Goal: Complete application form

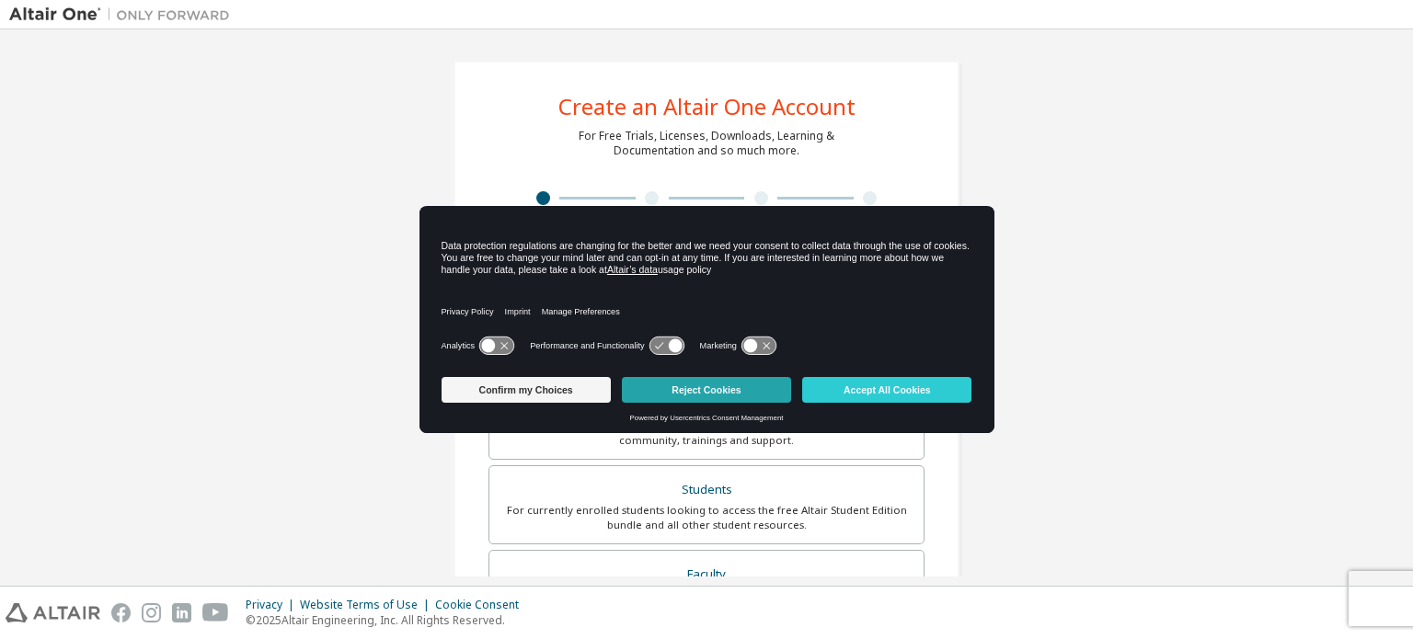
click at [714, 398] on button "Reject Cookies" at bounding box center [706, 390] width 169 height 26
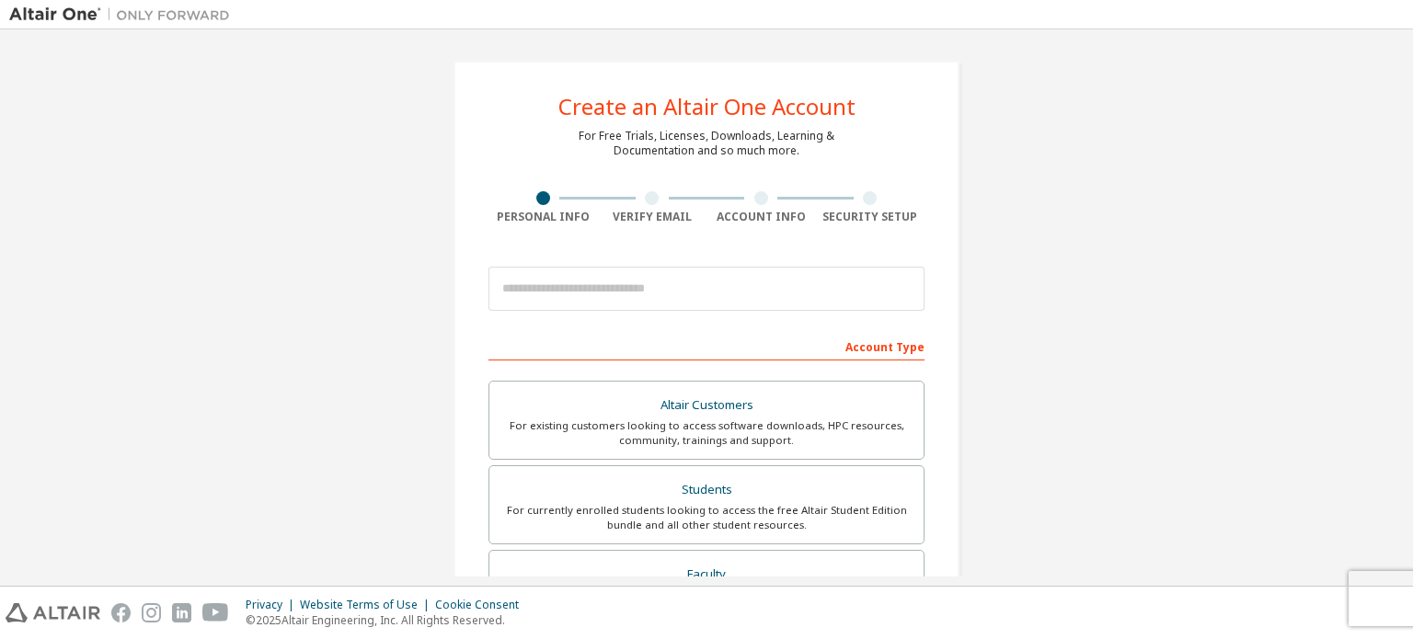
scroll to position [184, 0]
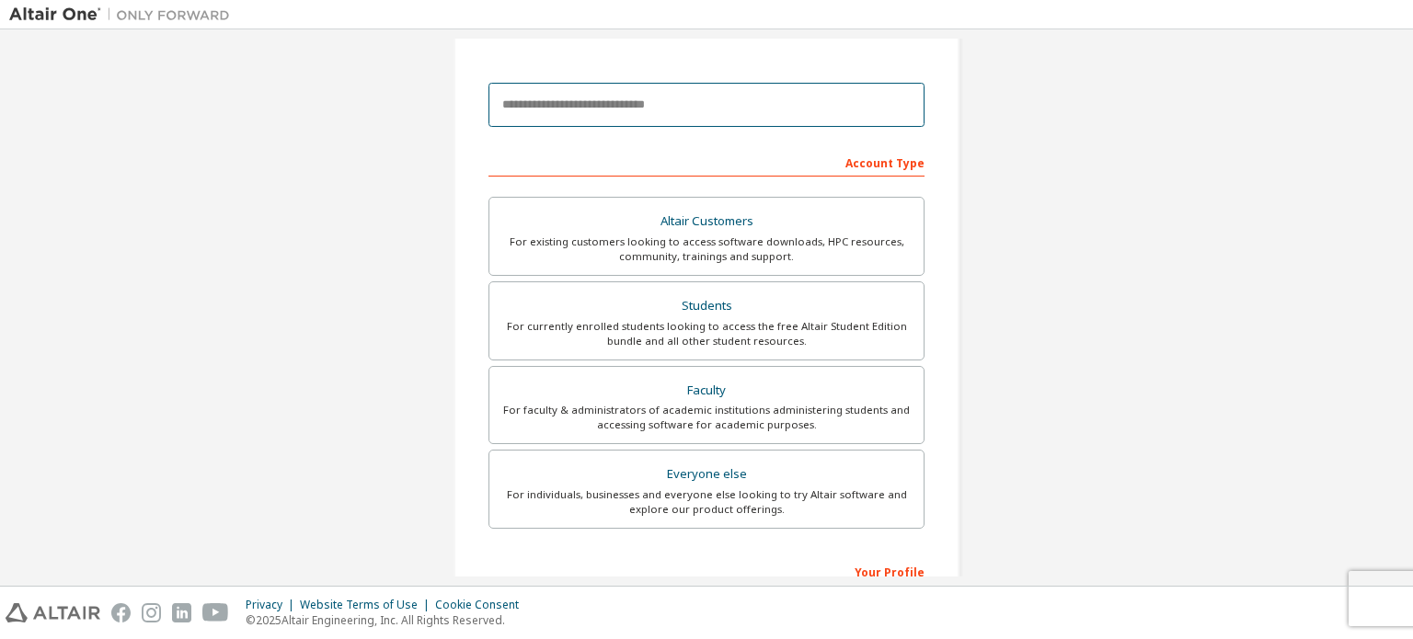
click at [746, 102] on input "email" at bounding box center [706, 105] width 436 height 44
type input "**********"
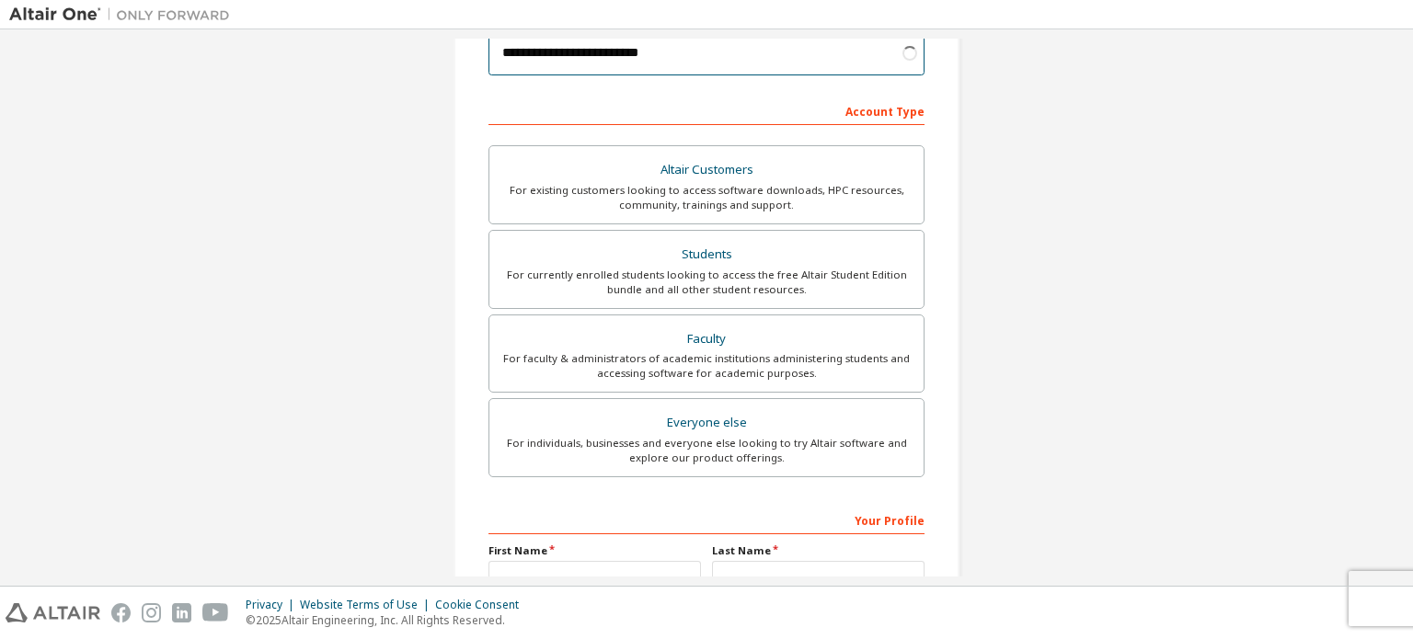
scroll to position [276, 0]
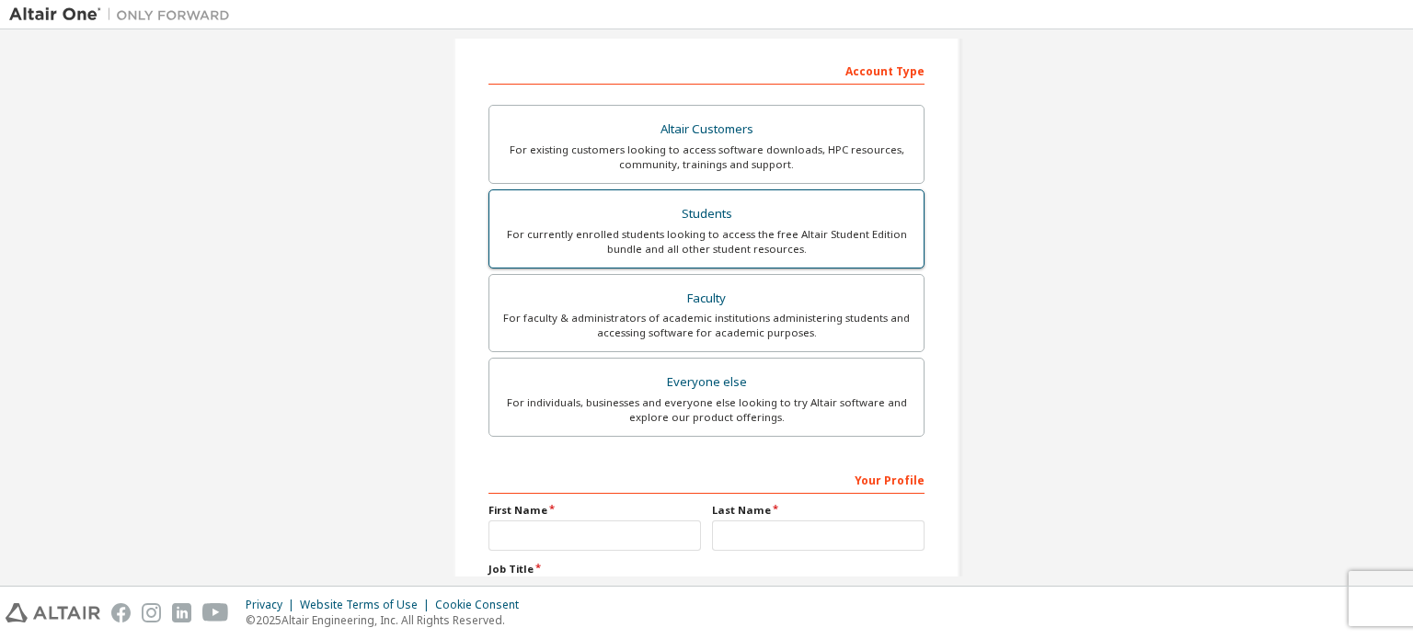
click at [728, 196] on label "Students For currently enrolled students looking to access the free Altair Stud…" at bounding box center [706, 228] width 436 height 79
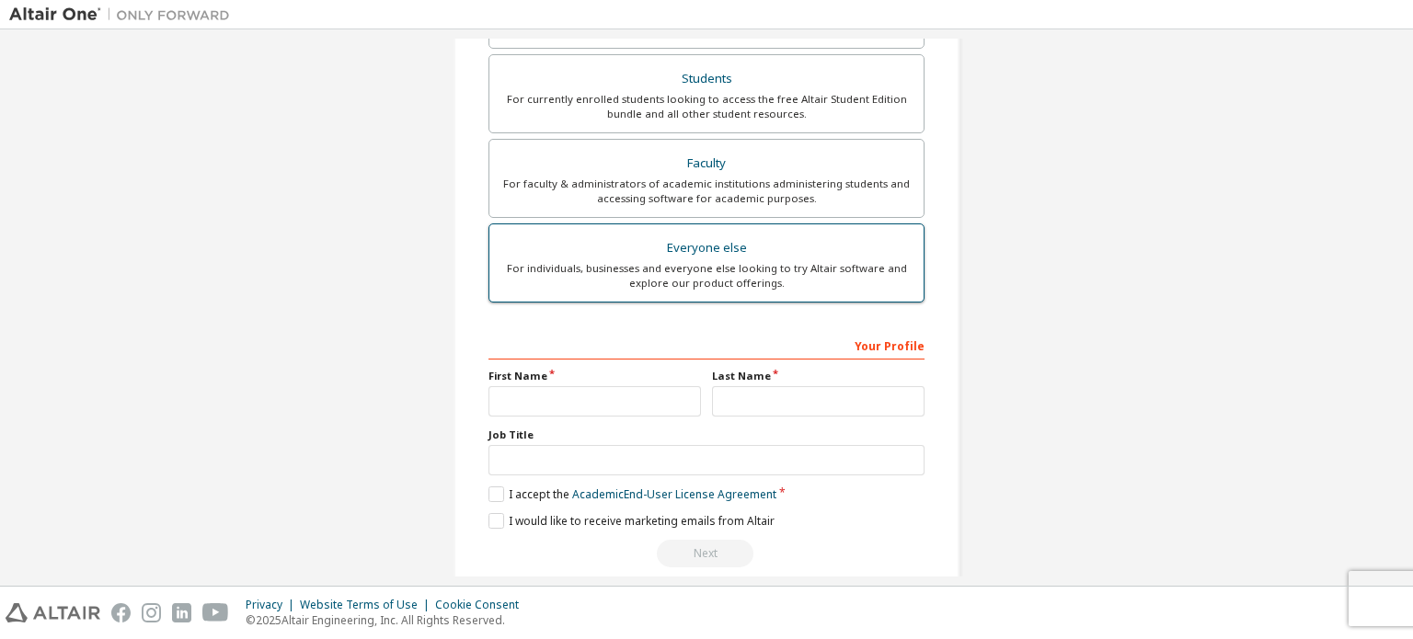
scroll to position [460, 0]
click at [658, 384] on input "text" at bounding box center [594, 399] width 212 height 30
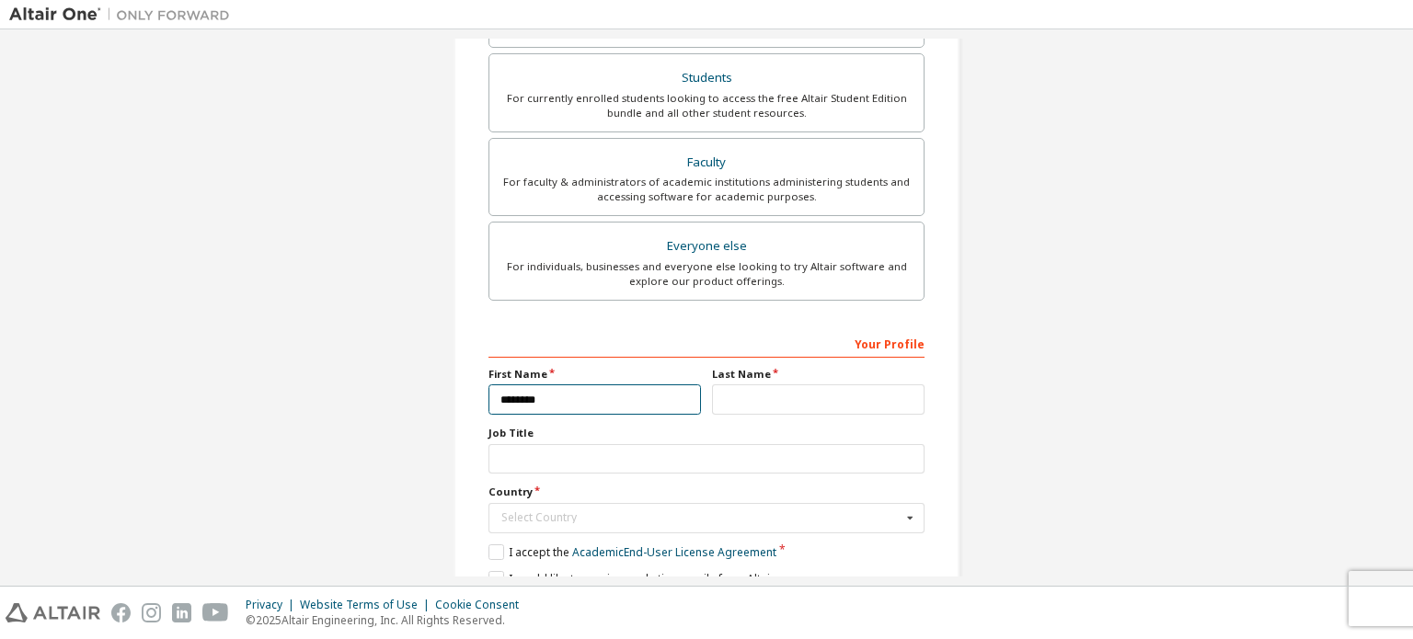
type input "********"
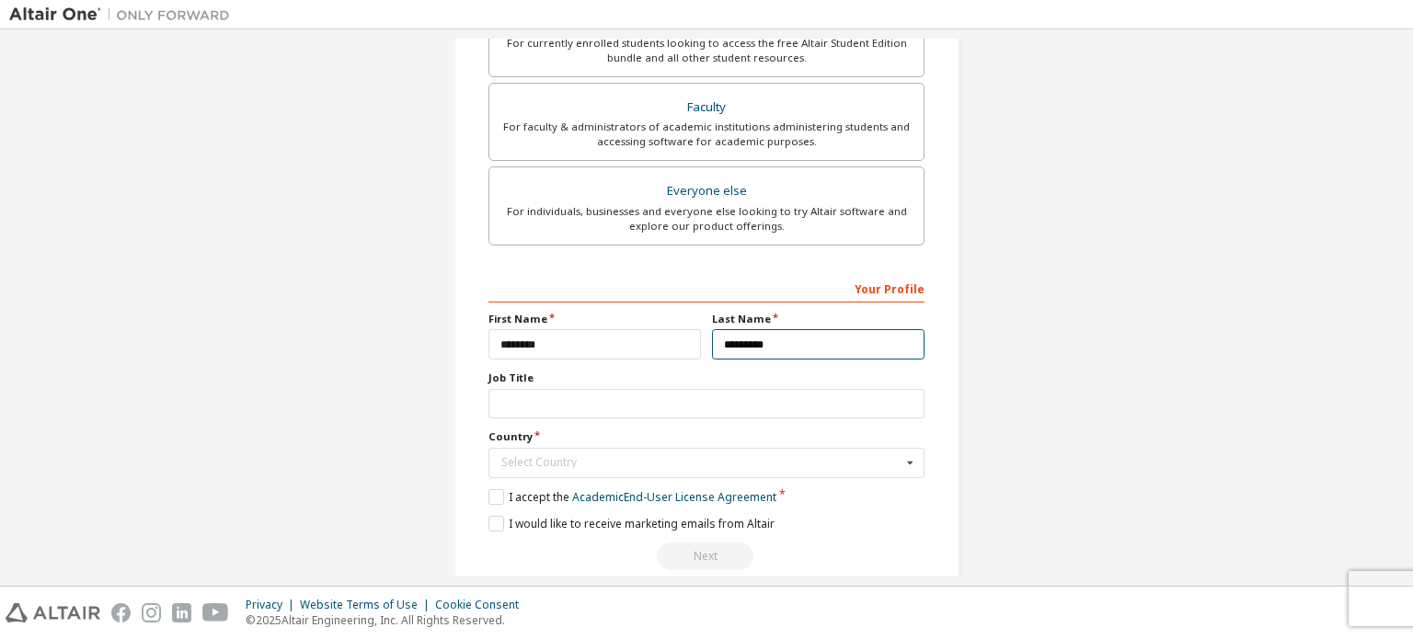
scroll to position [490, 0]
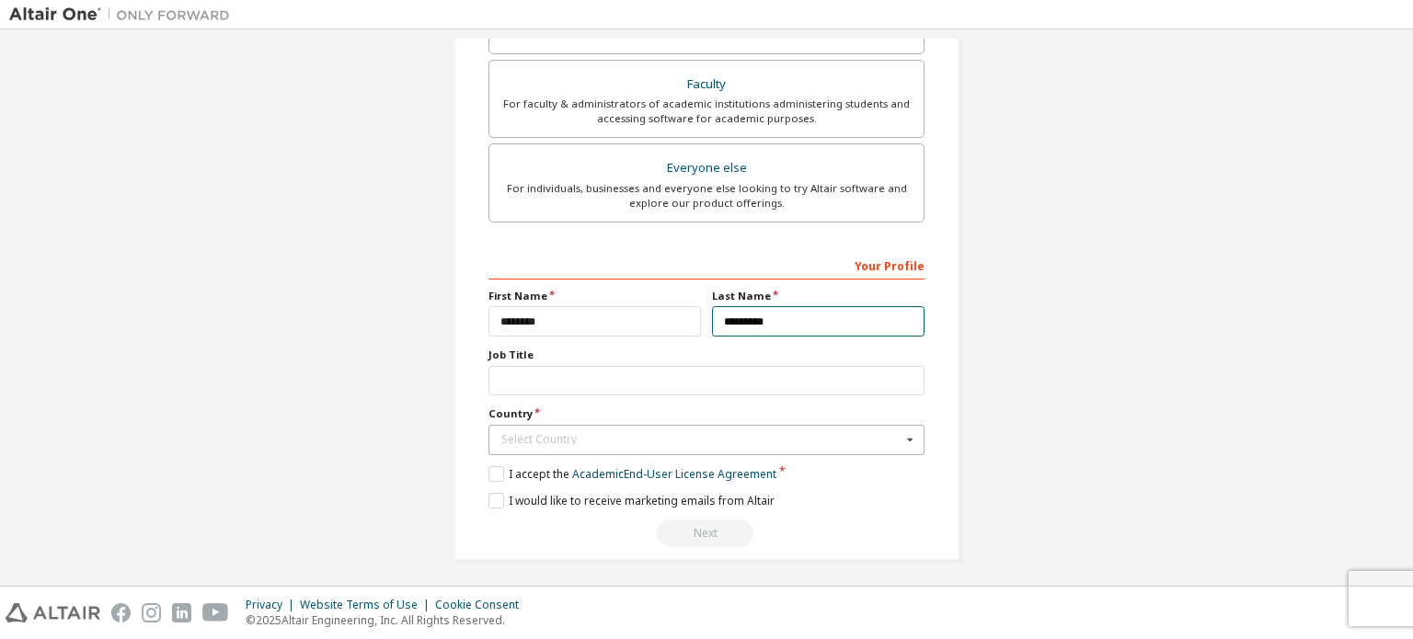
type input "*********"
click at [797, 440] on div "Select Country" at bounding box center [701, 439] width 400 height 11
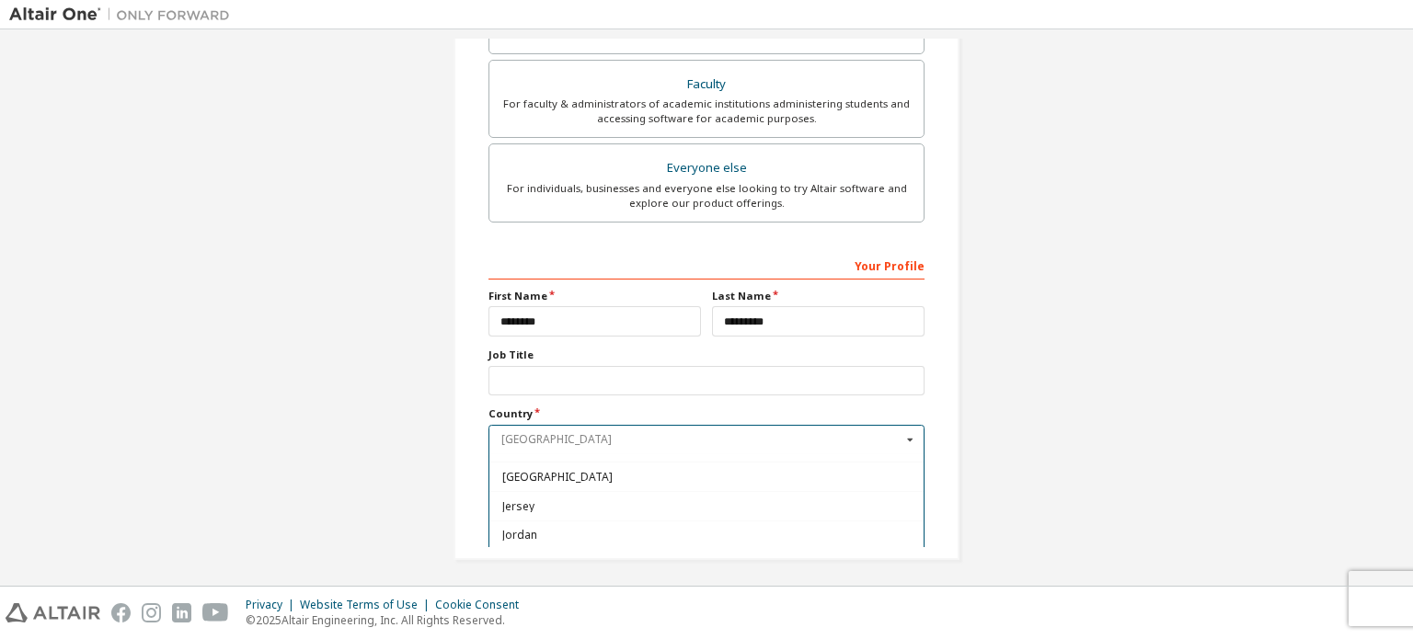
scroll to position [3127, 0]
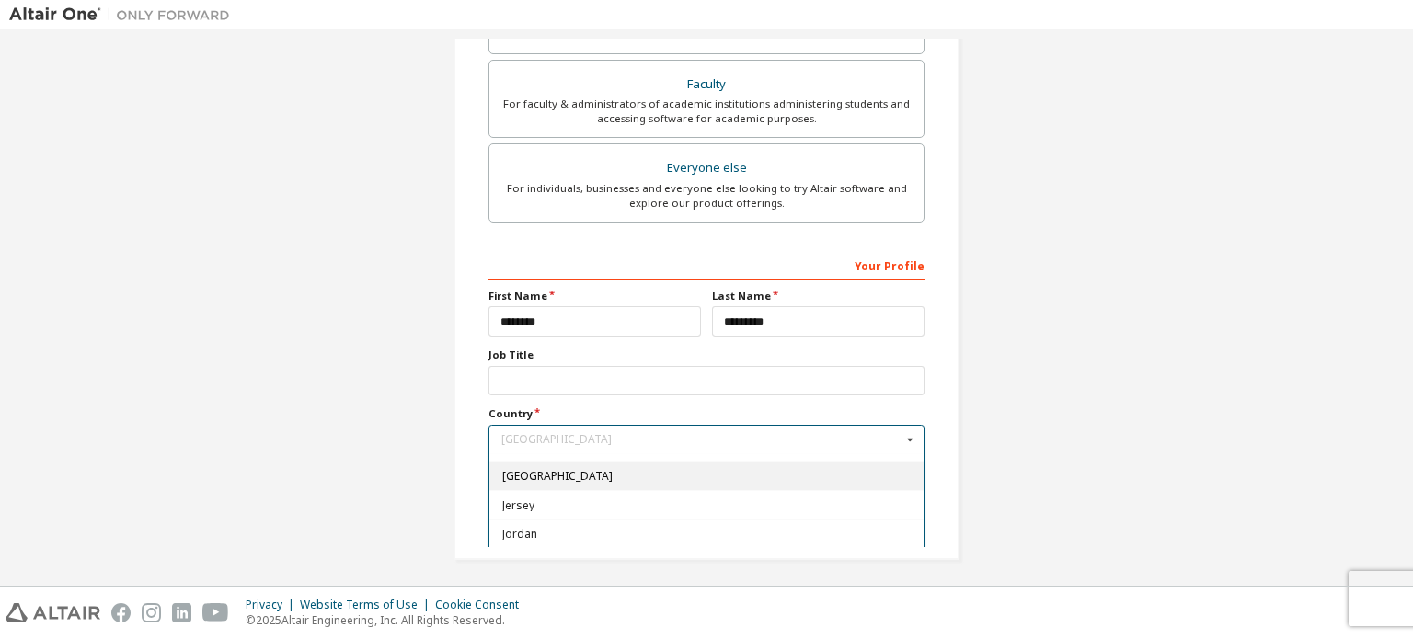
click at [733, 464] on div "[GEOGRAPHIC_DATA]" at bounding box center [706, 475] width 434 height 29
type input "***"
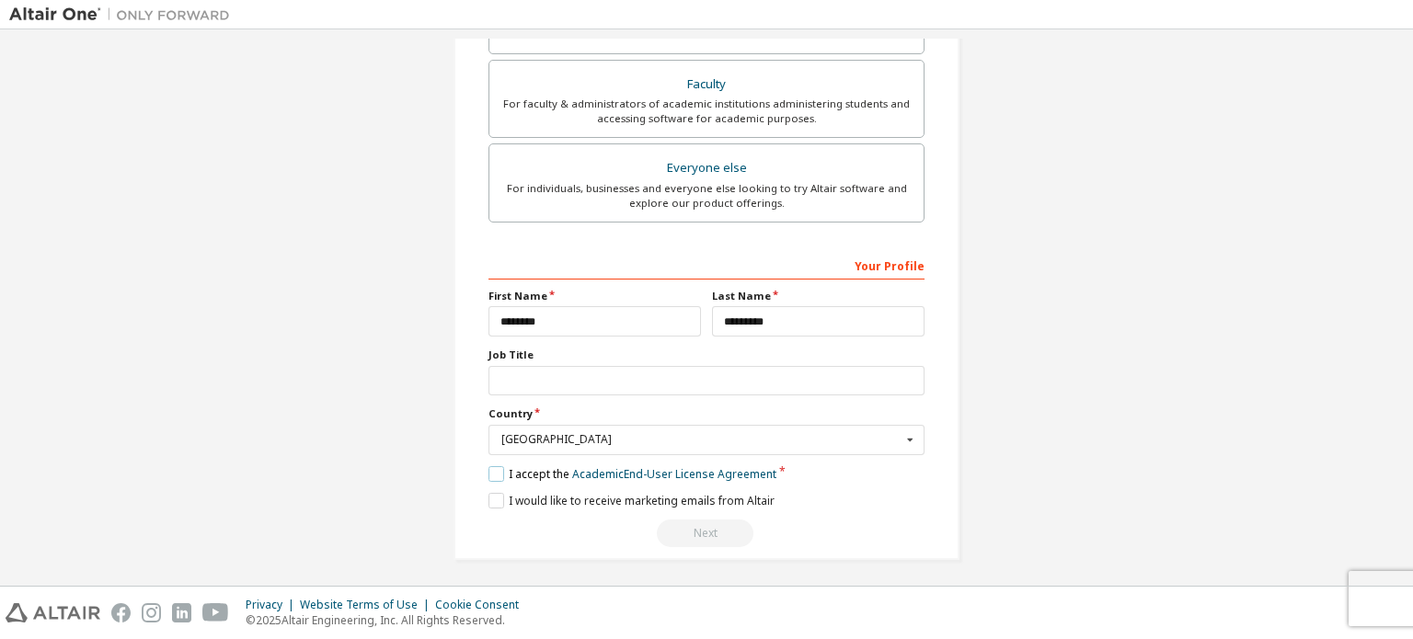
click at [490, 474] on label "I accept the Academic End-User License Agreement" at bounding box center [632, 474] width 288 height 16
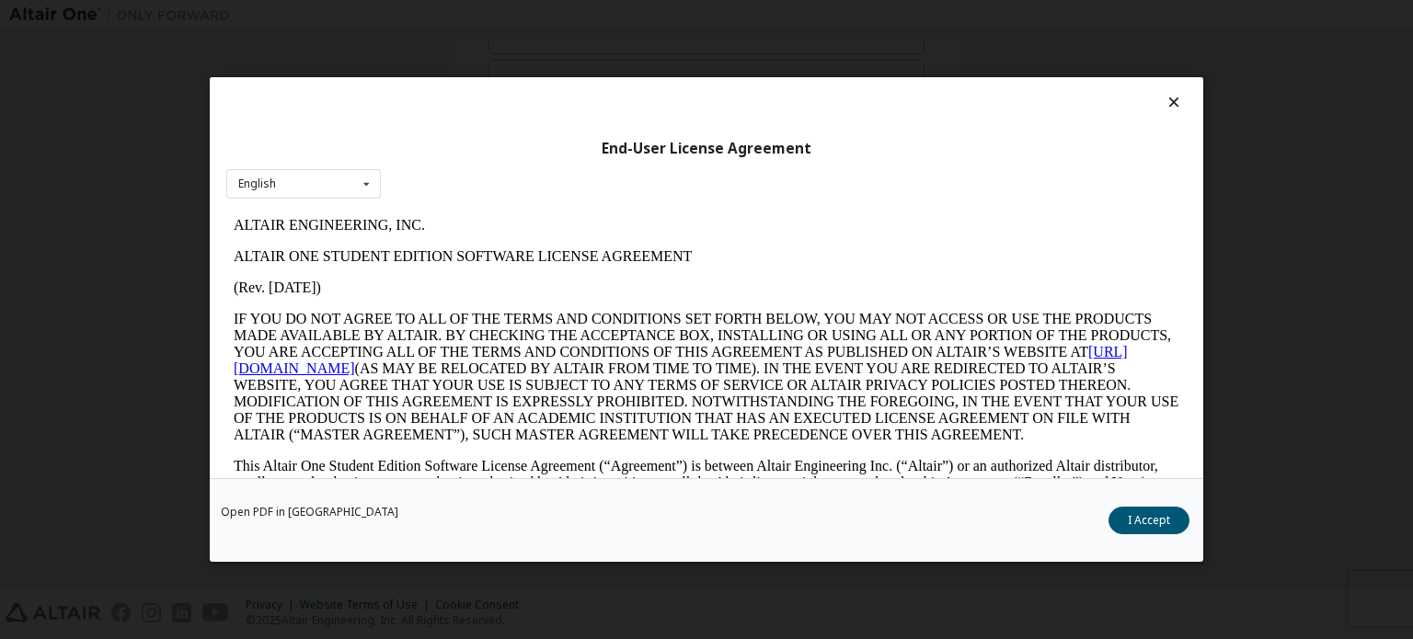
scroll to position [0, 0]
click at [1121, 522] on button "I Accept" at bounding box center [1148, 521] width 81 height 28
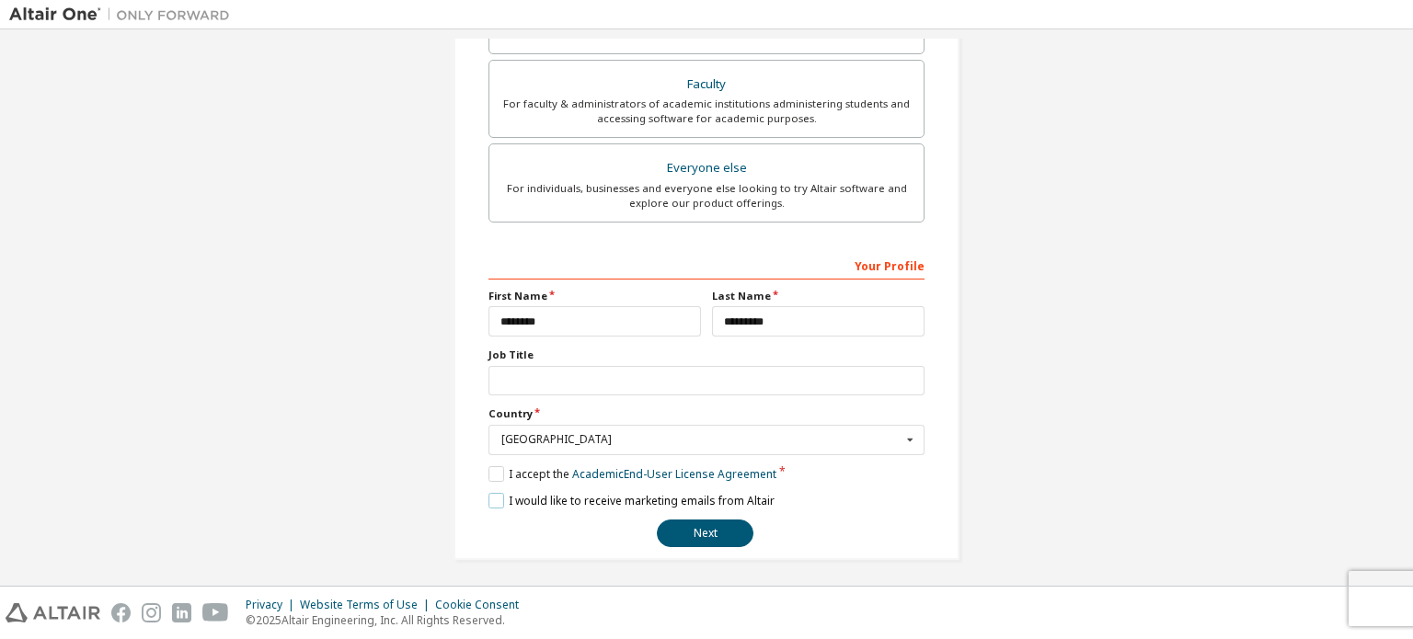
click at [532, 498] on label "I would like to receive marketing emails from Altair" at bounding box center [631, 501] width 286 height 16
click at [710, 530] on button "Next" at bounding box center [705, 534] width 97 height 28
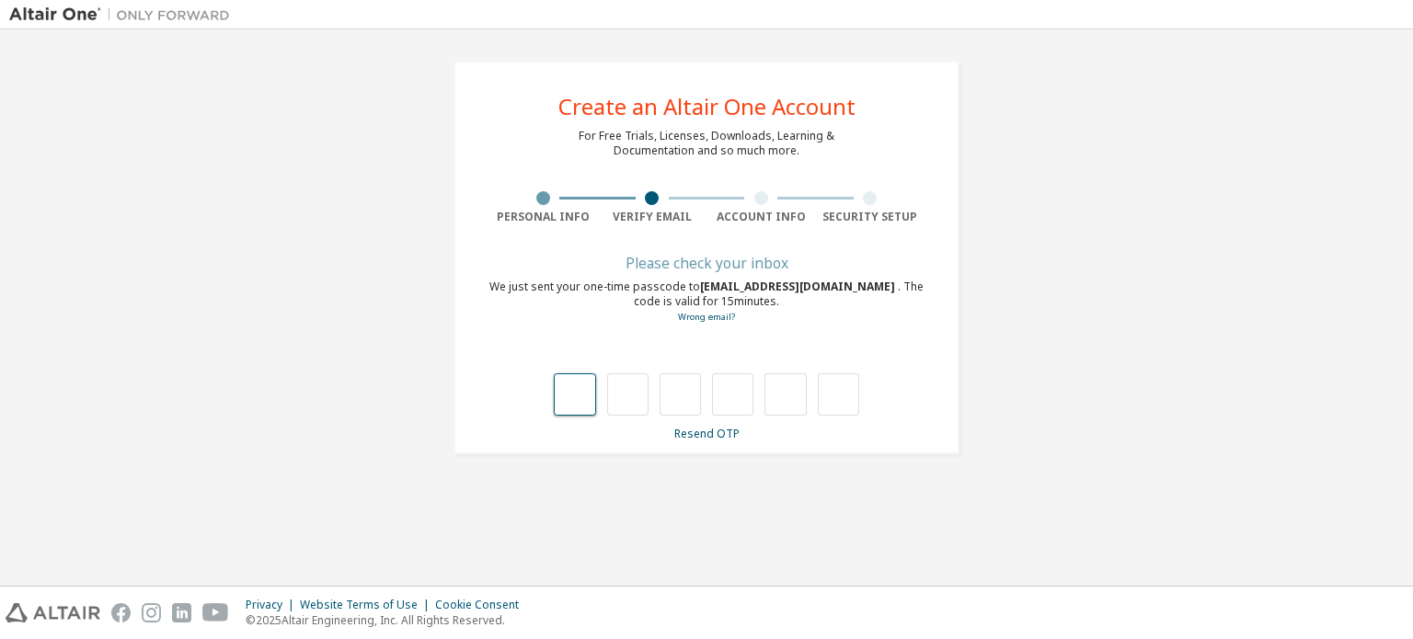
type input "*"
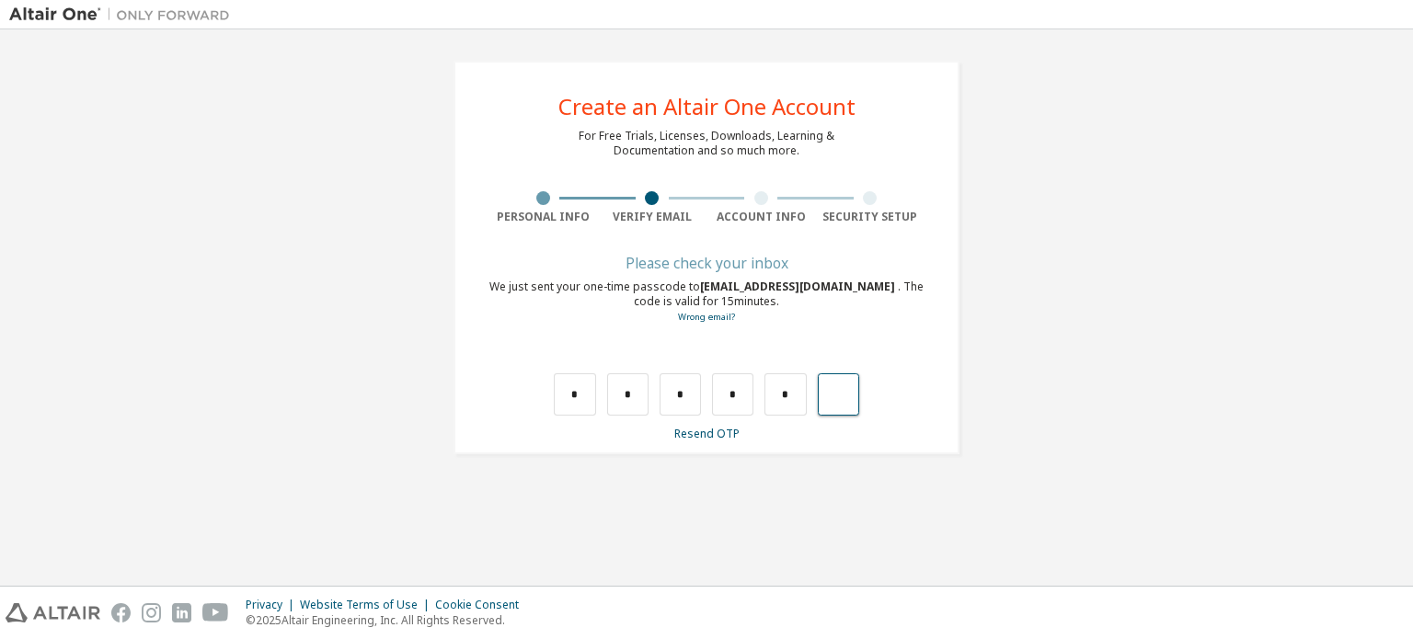
type input "*"
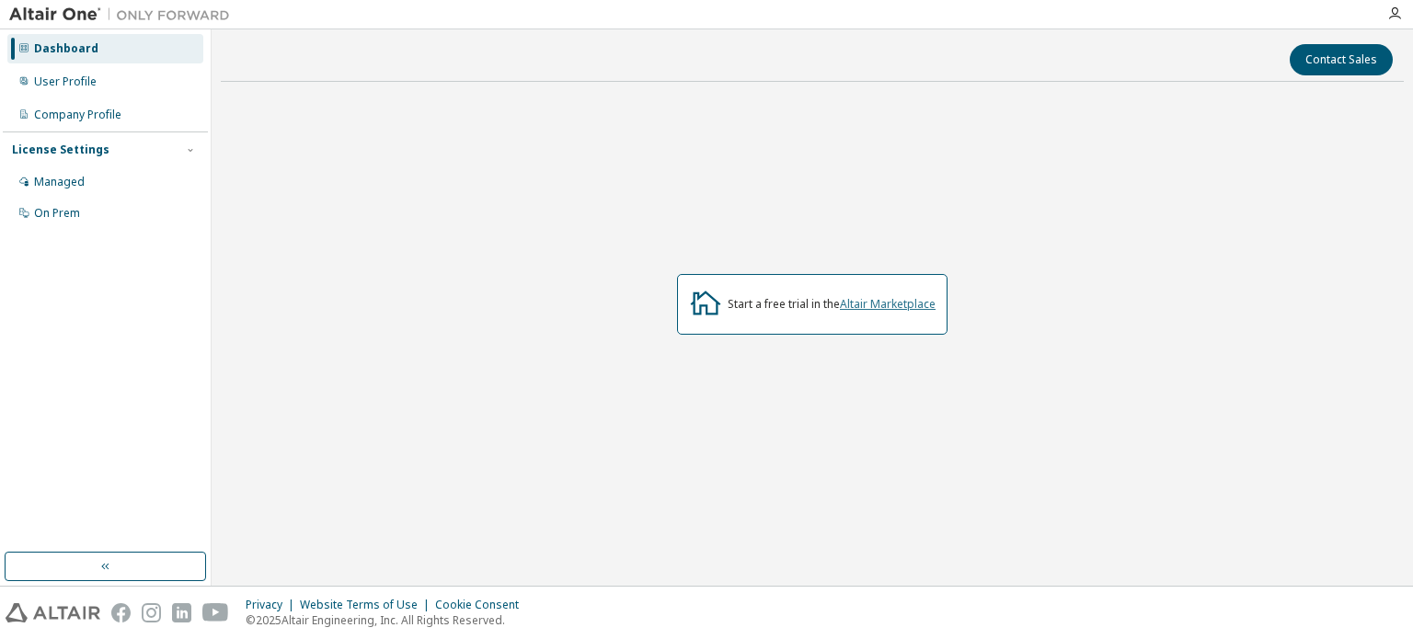
click at [883, 303] on link "Altair Marketplace" at bounding box center [888, 304] width 96 height 16
